Goal: Navigation & Orientation: Find specific page/section

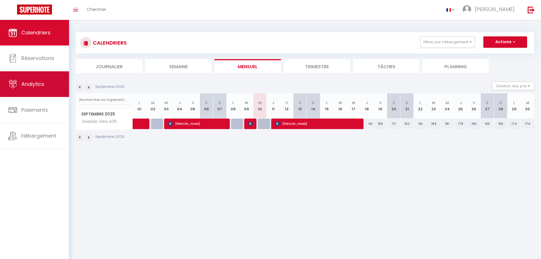
click at [35, 73] on link "Analytics" at bounding box center [34, 84] width 69 height 26
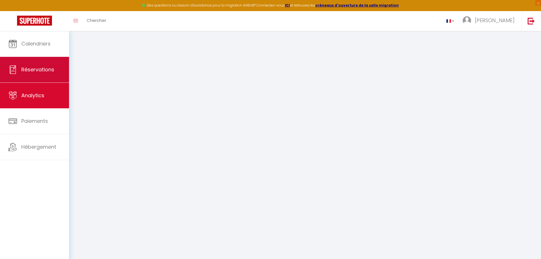
select select "2025"
select select "9"
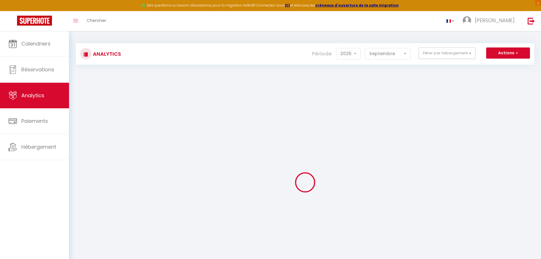
click at [37, 62] on link "Réservations" at bounding box center [34, 70] width 69 height 26
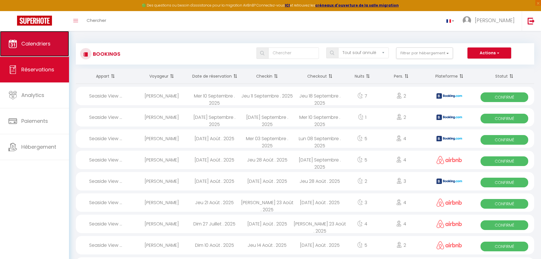
click at [24, 41] on span "Calendriers" at bounding box center [35, 43] width 29 height 7
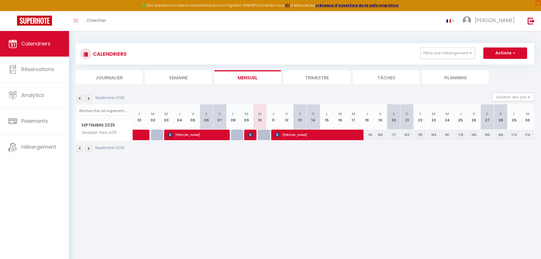
click at [301, 80] on li "Trimestre" at bounding box center [317, 77] width 66 height 14
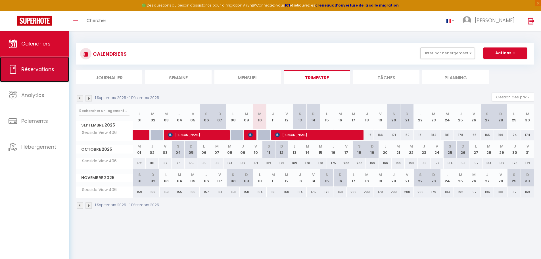
click at [45, 76] on link "Réservations" at bounding box center [34, 70] width 69 height 26
select select "not_cancelled"
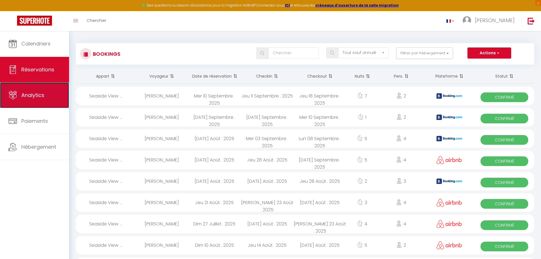
click at [59, 102] on link "Analytics" at bounding box center [34, 95] width 69 height 26
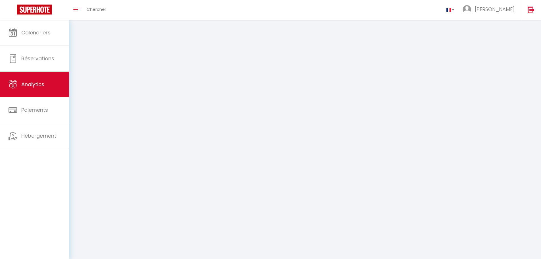
select select "2025"
select select "9"
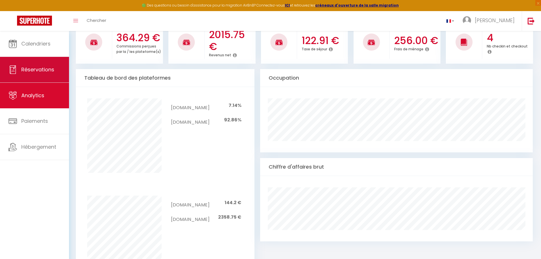
scroll to position [201, 0]
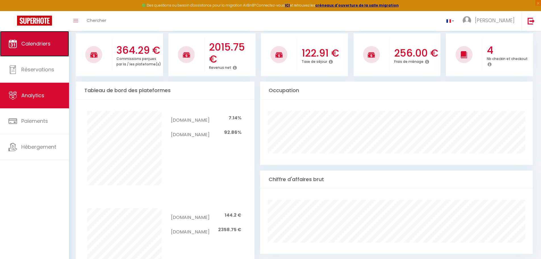
click at [43, 46] on span "Calendriers" at bounding box center [35, 43] width 29 height 7
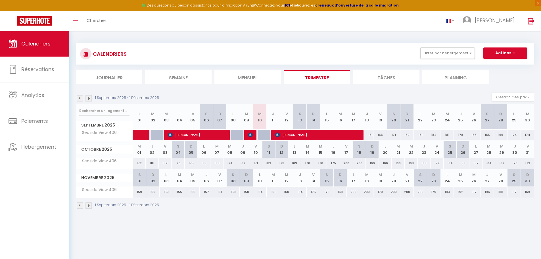
click at [79, 97] on img at bounding box center [80, 98] width 6 height 6
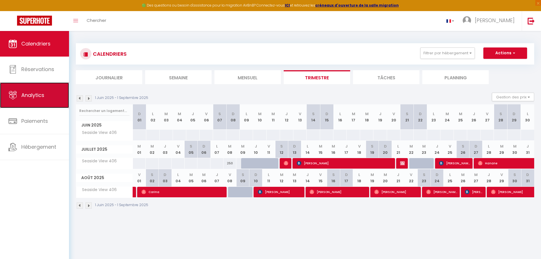
click at [26, 99] on span "Analytics" at bounding box center [32, 94] width 23 height 7
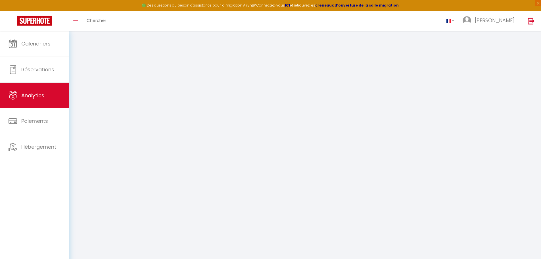
select select "2025"
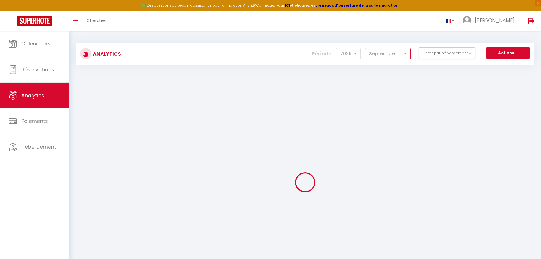
click at [375, 55] on select "[PERSON_NAME] Mars [PERSON_NAME] Juin Juillet Août Septembre Octobre Novembre D…" at bounding box center [388, 53] width 46 height 11
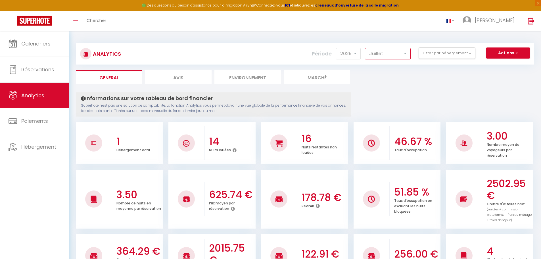
click at [365, 48] on select "[PERSON_NAME] Mars [PERSON_NAME] Juin Juillet Août Septembre Octobre Novembre D…" at bounding box center [388, 53] width 46 height 11
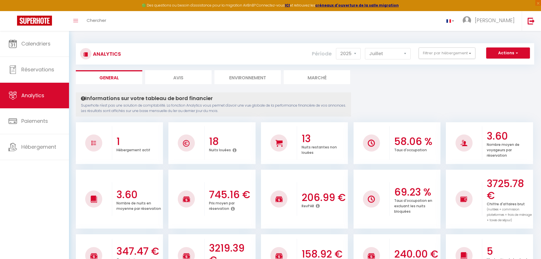
click at [390, 80] on ul "General Avis Environnement Marché" at bounding box center [305, 77] width 458 height 14
click at [385, 55] on select "[PERSON_NAME] Mars [PERSON_NAME] Juin Juillet Août Septembre Octobre Novembre D…" at bounding box center [388, 53] width 46 height 11
click at [365, 48] on select "[PERSON_NAME] Mars [PERSON_NAME] Juin Juillet Août Septembre Octobre Novembre D…" at bounding box center [388, 53] width 46 height 11
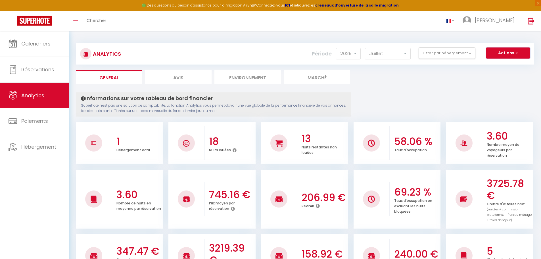
click at [505, 49] on button "Actions" at bounding box center [508, 52] width 44 height 11
drag, startPoint x: 407, startPoint y: 95, endPoint x: 346, endPoint y: 104, distance: 61.6
drag, startPoint x: 401, startPoint y: 54, endPoint x: 399, endPoint y: 57, distance: 4.0
click at [401, 54] on select "[PERSON_NAME] Mars [PERSON_NAME] Juin Juillet Août Septembre Octobre Novembre D…" at bounding box center [388, 53] width 46 height 11
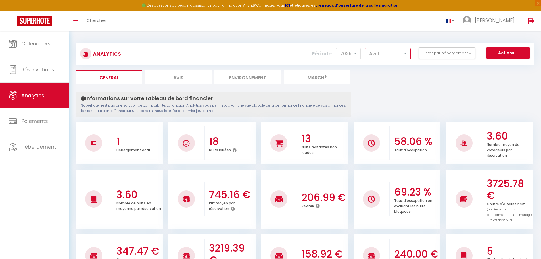
click at [365, 48] on select "[PERSON_NAME] Mars [PERSON_NAME] Juin Juillet Août Septembre Octobre Novembre D…" at bounding box center [388, 53] width 46 height 11
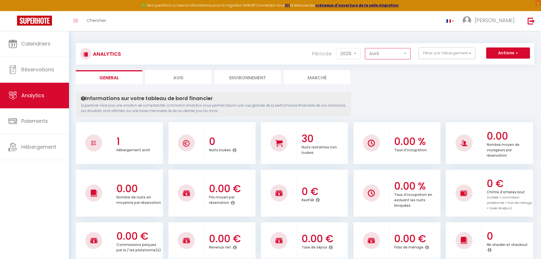
drag, startPoint x: 388, startPoint y: 55, endPoint x: 385, endPoint y: 59, distance: 4.9
click at [388, 55] on select "[PERSON_NAME] Mars [PERSON_NAME] Juin Juillet Août Septembre Octobre Novembre D…" at bounding box center [388, 53] width 46 height 11
select select "7"
click at [365, 48] on select "[PERSON_NAME] Mars [PERSON_NAME] Juin Juillet Août Septembre Octobre Novembre D…" at bounding box center [388, 53] width 46 height 11
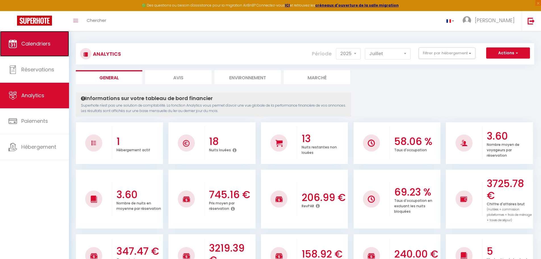
click at [28, 42] on span "Calendriers" at bounding box center [35, 43] width 29 height 7
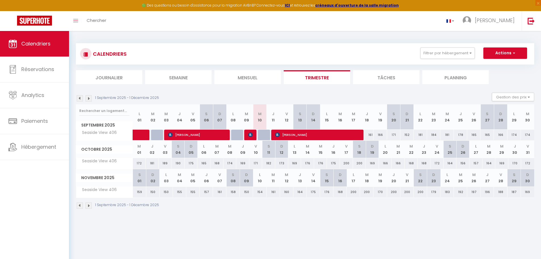
click at [80, 97] on img at bounding box center [80, 98] width 6 height 6
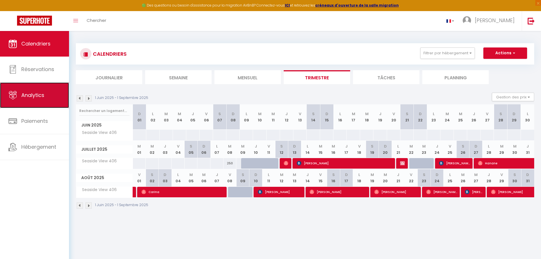
click at [47, 92] on link "Analytics" at bounding box center [34, 95] width 69 height 26
select select "2025"
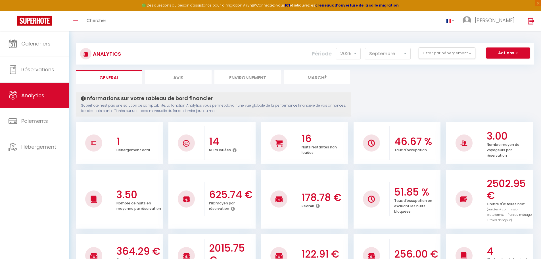
click at [401, 45] on div "Analytics Actions Génération SuperConciergerie Génération SuperAnalyzer Générat…" at bounding box center [305, 53] width 458 height 21
drag, startPoint x: 398, startPoint y: 51, endPoint x: 395, endPoint y: 55, distance: 4.8
click at [397, 51] on select "[PERSON_NAME] Mars [PERSON_NAME] Juin Juillet Août Septembre Octobre Novembre D…" at bounding box center [388, 53] width 46 height 11
select select "7"
click at [365, 48] on select "[PERSON_NAME] Mars [PERSON_NAME] Juin Juillet Août Septembre Octobre Novembre D…" at bounding box center [388, 53] width 46 height 11
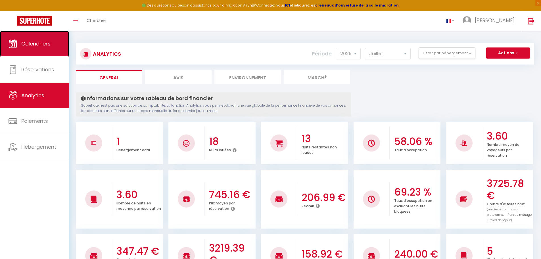
click at [57, 47] on link "Calendriers" at bounding box center [34, 44] width 69 height 26
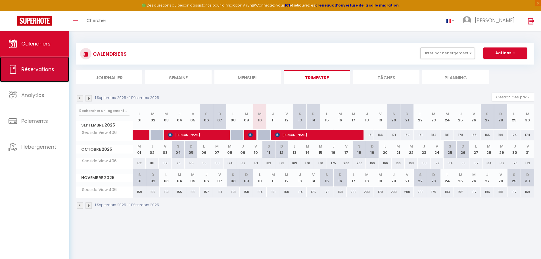
click at [48, 72] on span "Réservations" at bounding box center [37, 69] width 33 height 7
select select "not_cancelled"
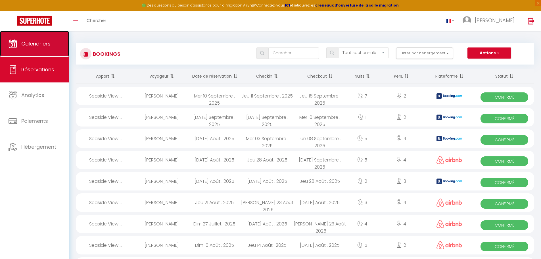
click at [44, 49] on link "Calendriers" at bounding box center [34, 44] width 69 height 26
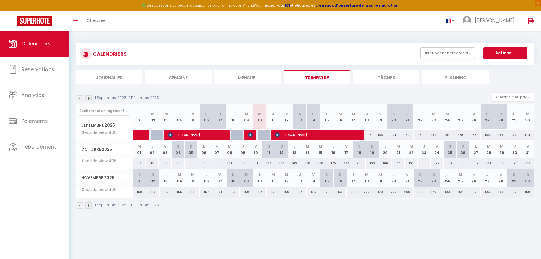
click at [80, 97] on img at bounding box center [80, 98] width 6 height 6
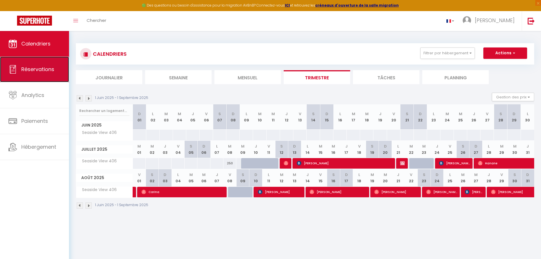
click at [41, 66] on span "Réservations" at bounding box center [37, 69] width 33 height 7
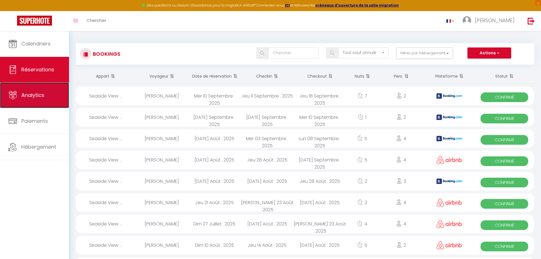
click at [35, 95] on span "Analytics" at bounding box center [32, 94] width 23 height 7
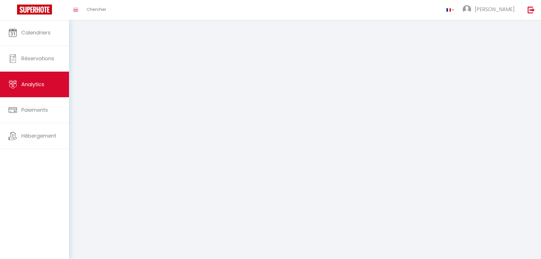
select select "2025"
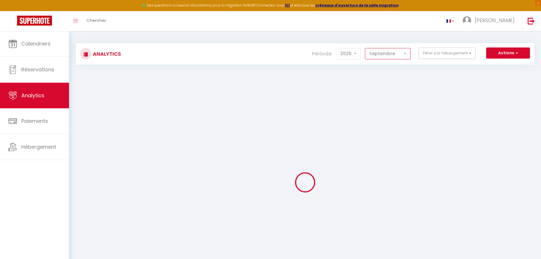
click at [391, 57] on select "[PERSON_NAME] Mars [PERSON_NAME] Juin Juillet Août Septembre Octobre Novembre D…" at bounding box center [388, 53] width 46 height 11
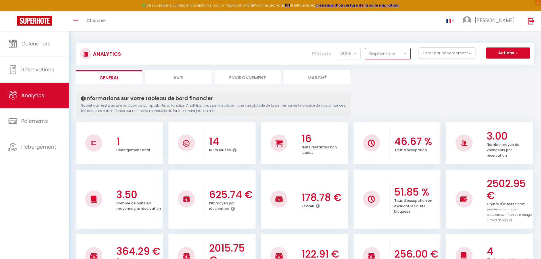
select select "7"
click at [365, 48] on select "[PERSON_NAME] Mars [PERSON_NAME] Juin Juillet Août Septembre Octobre Novembre D…" at bounding box center [388, 53] width 46 height 11
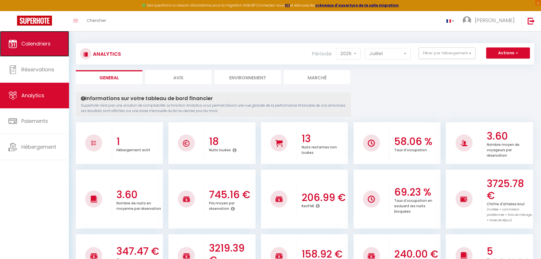
click at [40, 44] on span "Calendriers" at bounding box center [35, 43] width 29 height 7
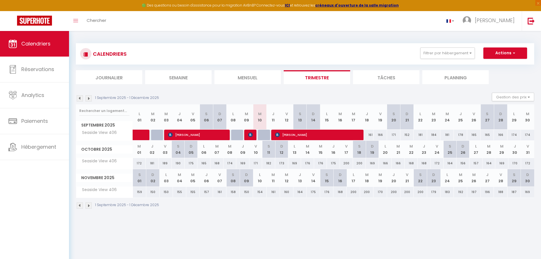
click at [79, 101] on img at bounding box center [80, 98] width 6 height 6
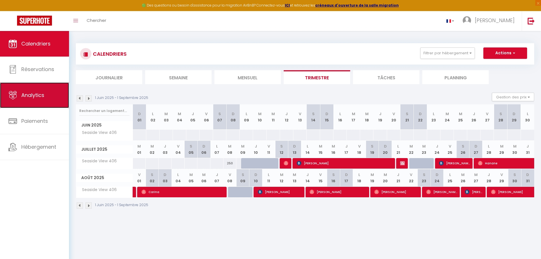
click at [54, 99] on link "Analytics" at bounding box center [34, 95] width 69 height 26
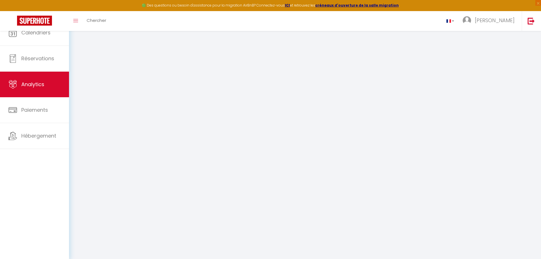
select select "2025"
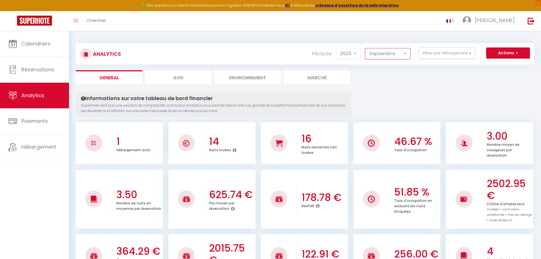
drag, startPoint x: 381, startPoint y: 54, endPoint x: 381, endPoint y: 57, distance: 2.9
click at [381, 54] on select "[PERSON_NAME] Mars [PERSON_NAME] Juin Juillet Août Septembre Octobre Novembre D…" at bounding box center [388, 53] width 46 height 11
select select "8"
click at [365, 48] on select "[PERSON_NAME] Mars [PERSON_NAME] Juin Juillet Août Septembre Octobre Novembre D…" at bounding box center [388, 53] width 46 height 11
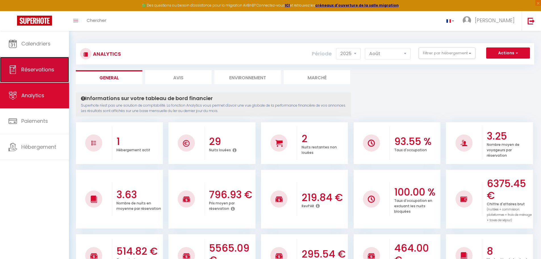
click at [52, 75] on link "Réservations" at bounding box center [34, 70] width 69 height 26
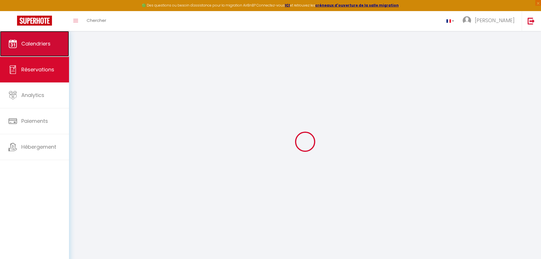
click at [44, 43] on span "Calendriers" at bounding box center [35, 43] width 29 height 7
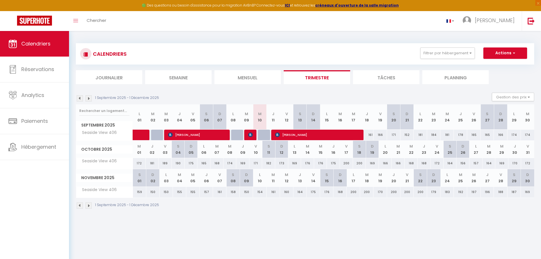
click at [79, 99] on img at bounding box center [80, 98] width 6 height 6
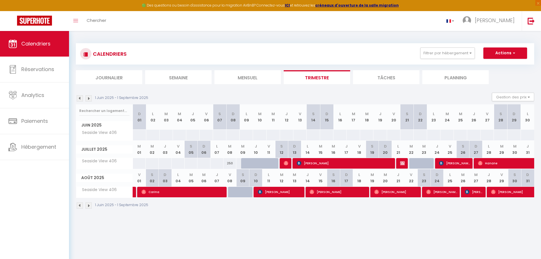
click at [91, 96] on img at bounding box center [89, 98] width 6 height 6
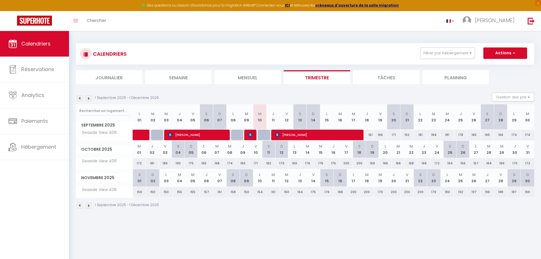
click at [81, 98] on img at bounding box center [80, 98] width 6 height 6
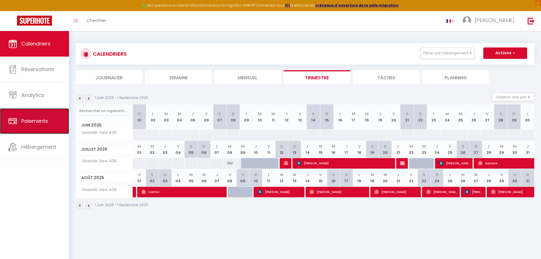
click at [56, 108] on link "Paiements" at bounding box center [34, 121] width 69 height 26
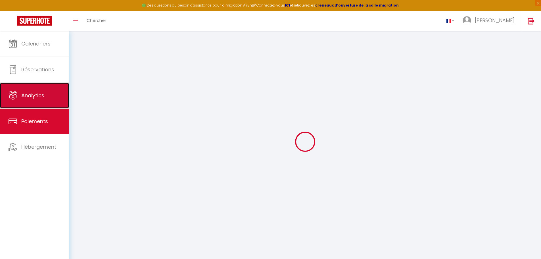
click at [55, 97] on link "Analytics" at bounding box center [34, 96] width 69 height 26
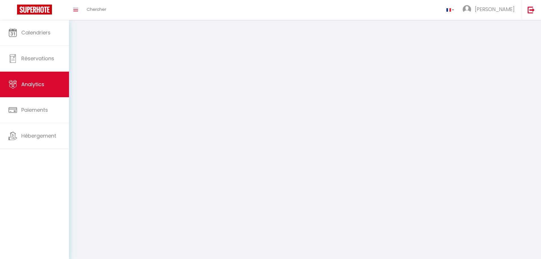
select select "2025"
select select "9"
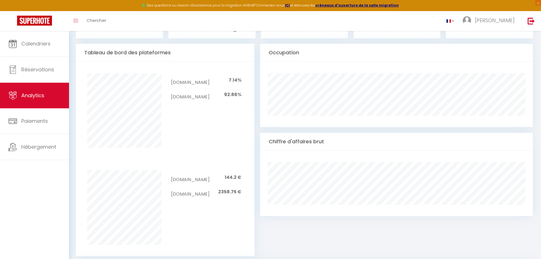
scroll to position [238, 0]
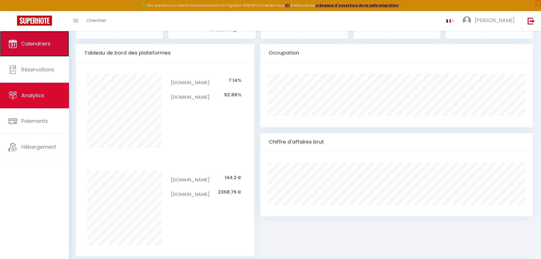
click at [24, 45] on span "Calendriers" at bounding box center [35, 43] width 29 height 7
